Goal: Task Accomplishment & Management: Use online tool/utility

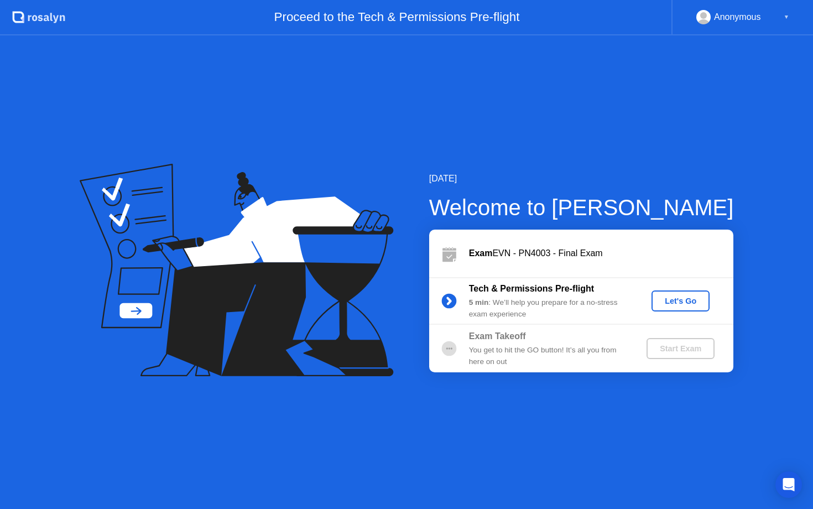
click at [691, 312] on div "Tech & Permissions Pre-flight 5 min : We’ll help you prepare for a no-stress ex…" at bounding box center [581, 301] width 304 height 48
click at [687, 296] on div "Let's Go" at bounding box center [680, 300] width 49 height 9
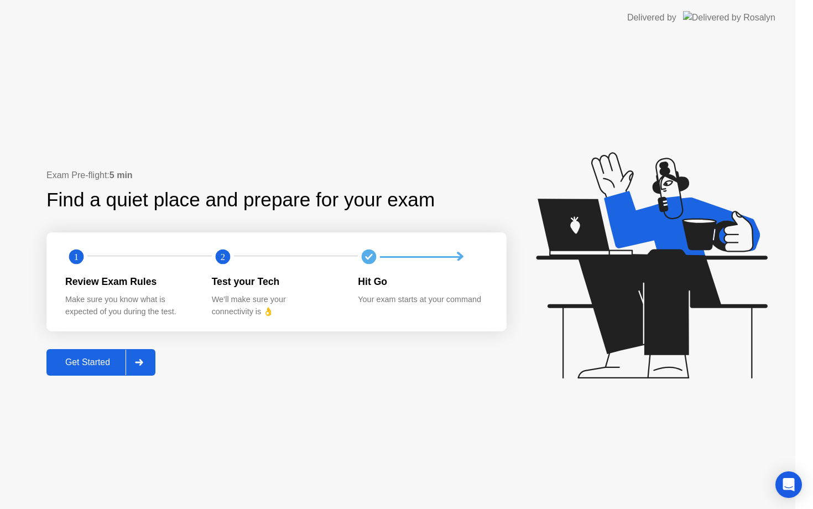
click at [686, 301] on icon at bounding box center [651, 265] width 231 height 226
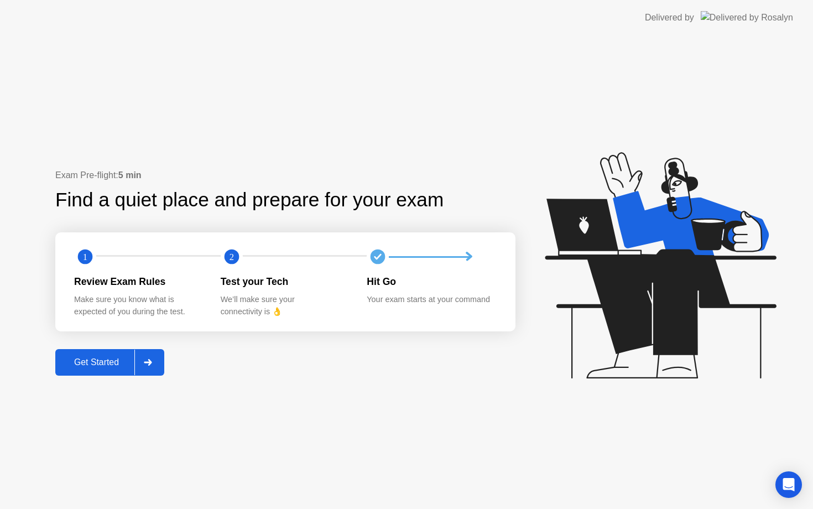
click at [109, 365] on div "Get Started" at bounding box center [97, 362] width 76 height 10
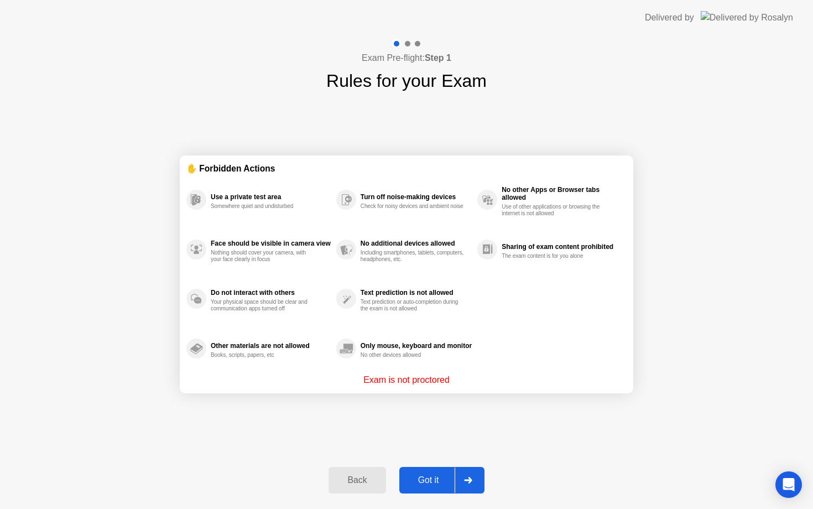
click at [432, 485] on div "Got it" at bounding box center [429, 480] width 52 height 10
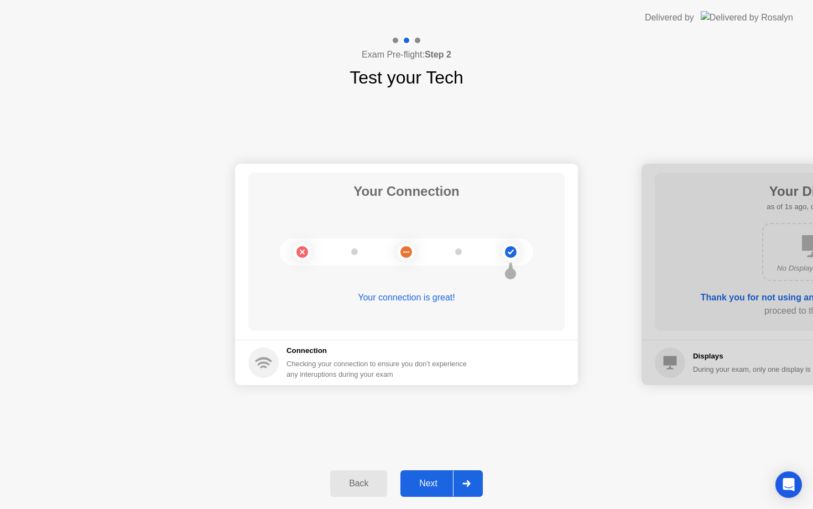
click at [469, 488] on div at bounding box center [466, 483] width 27 height 25
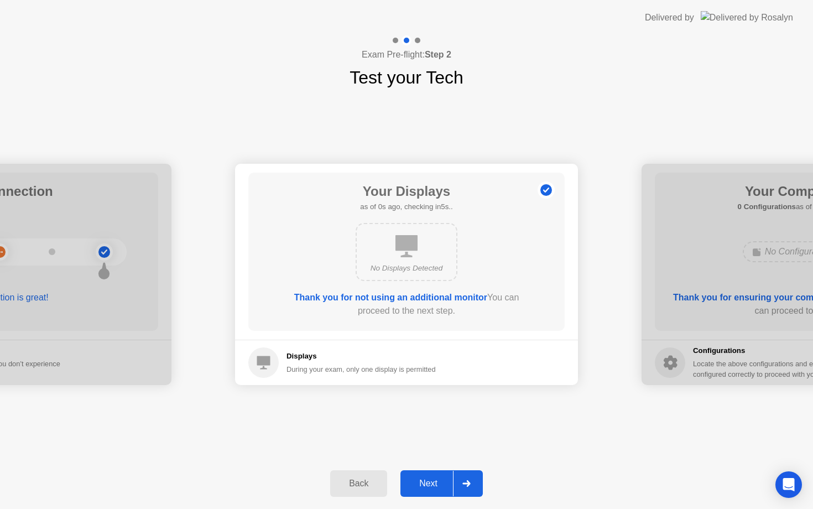
click at [469, 488] on div at bounding box center [466, 483] width 27 height 25
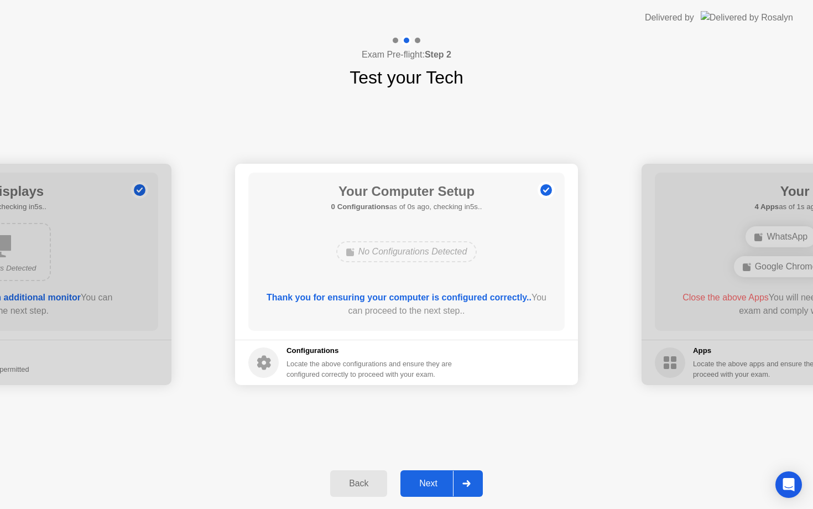
click at [469, 488] on div at bounding box center [466, 483] width 27 height 25
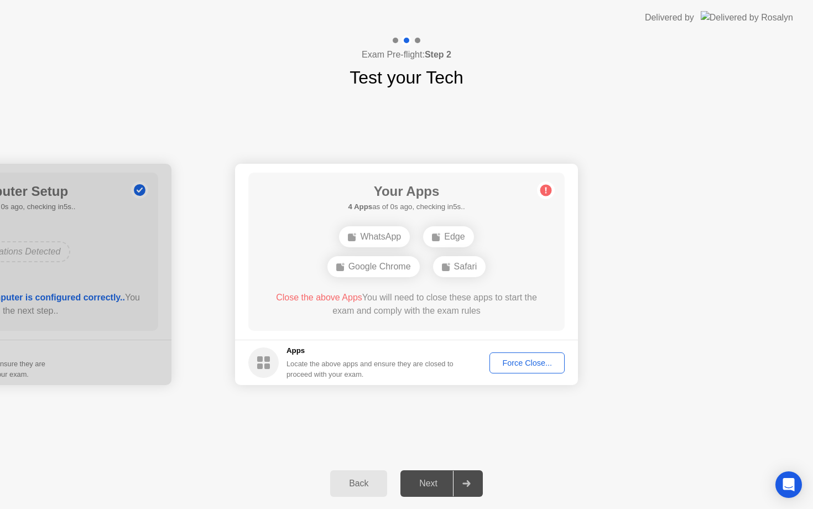
click at [469, 488] on div at bounding box center [466, 483] width 27 height 25
click at [512, 364] on div "Force Close..." at bounding box center [526, 362] width 67 height 9
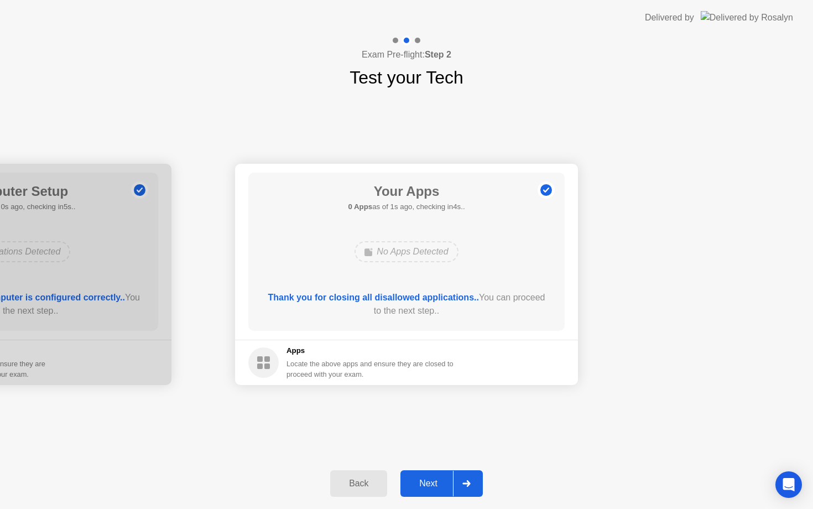
click at [469, 479] on div at bounding box center [466, 483] width 27 height 25
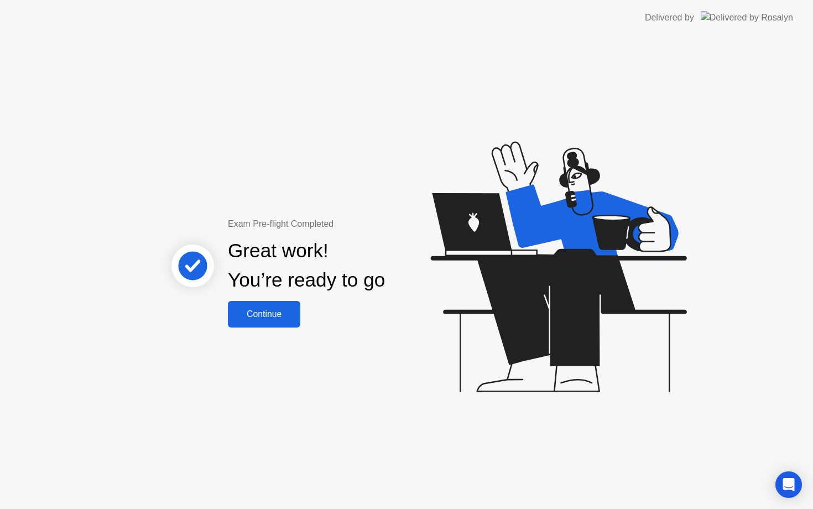
click at [271, 318] on div "Continue" at bounding box center [264, 314] width 66 height 10
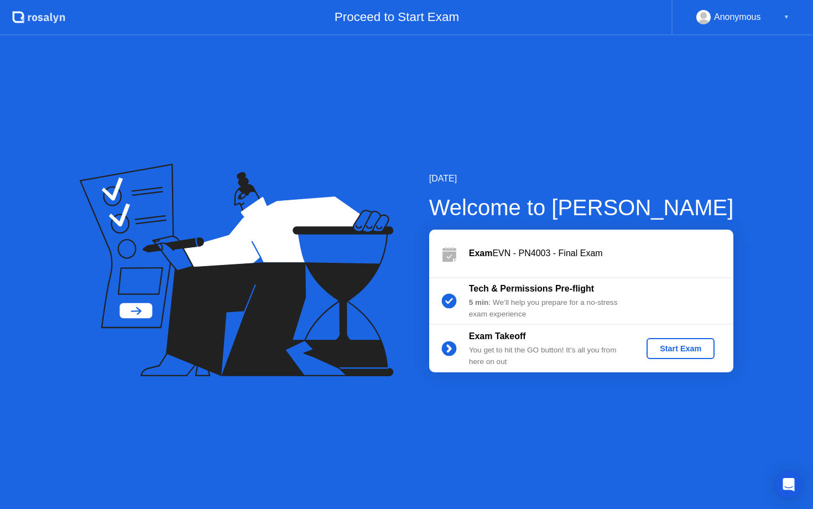
click at [688, 342] on button "Start Exam" at bounding box center [680, 348] width 68 height 21
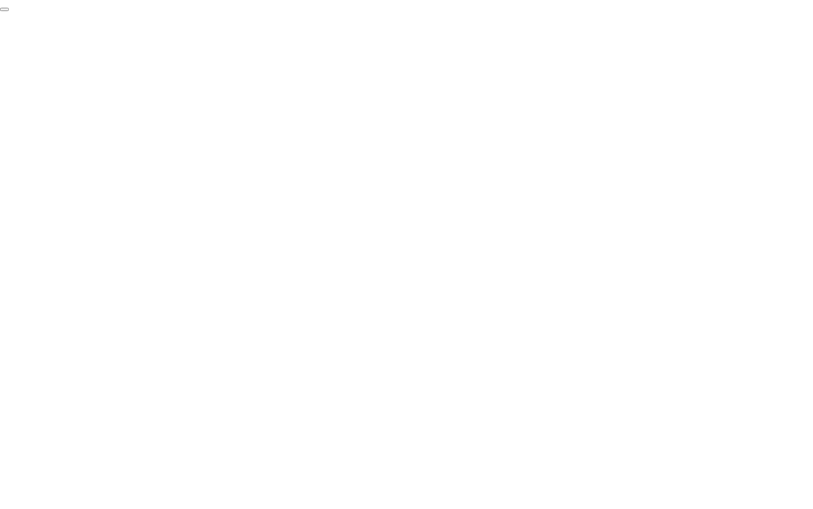
click at [9, 11] on button "End Proctoring Session" at bounding box center [4, 9] width 9 height 3
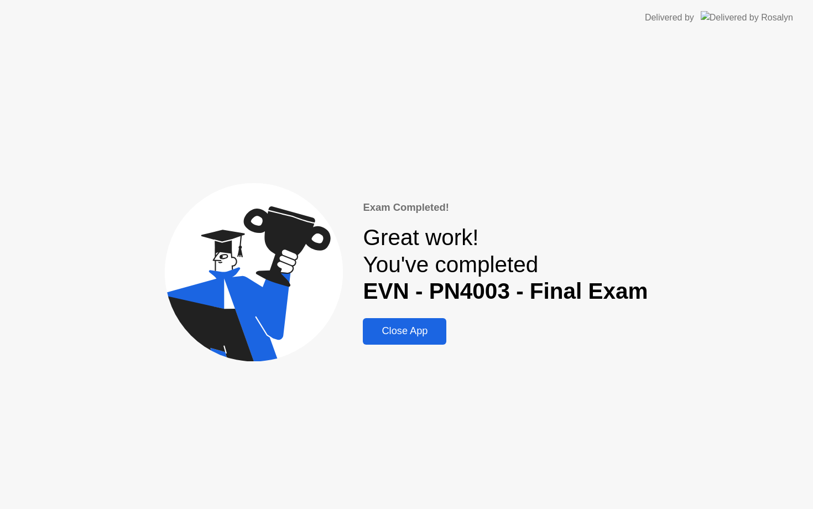
click at [414, 331] on div "Close App" at bounding box center [404, 331] width 77 height 12
